Goal: Information Seeking & Learning: Learn about a topic

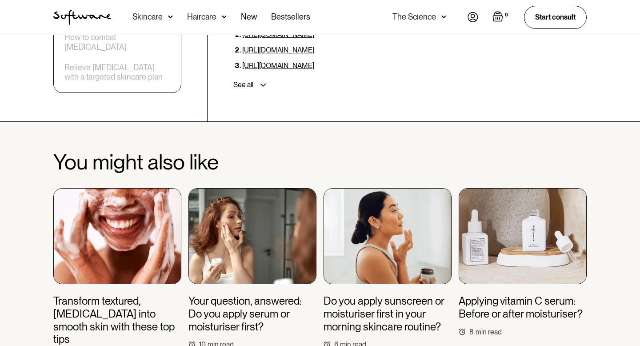
scroll to position [2747, 0]
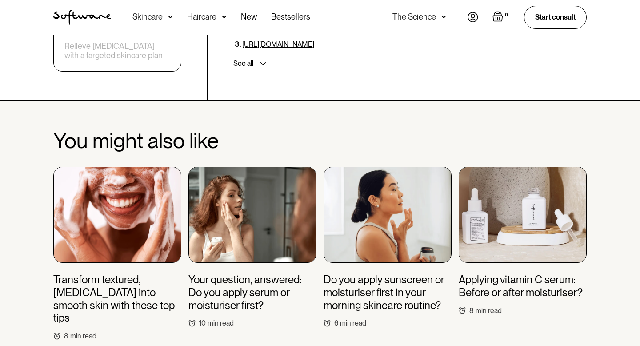
click at [500, 273] on h3 "Applying vitamin C serum: Before or after moisturiser?" at bounding box center [523, 286] width 128 height 26
